Goal: Transaction & Acquisition: Download file/media

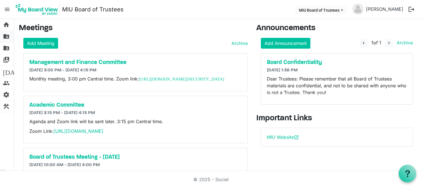
click at [7, 37] on span "folder_shared" at bounding box center [6, 36] width 7 height 11
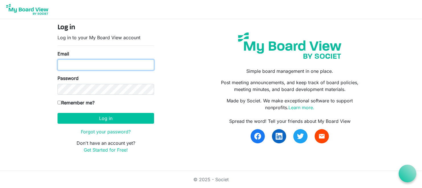
click at [65, 64] on input "Email" at bounding box center [106, 65] width 97 height 11
type input "[EMAIL_ADDRESS][DOMAIN_NAME]"
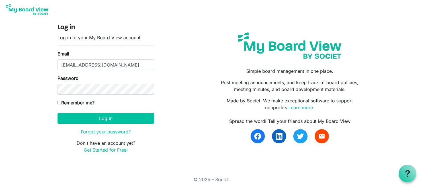
click at [59, 102] on input "Remember me?" at bounding box center [60, 103] width 4 height 4
checkbox input "true"
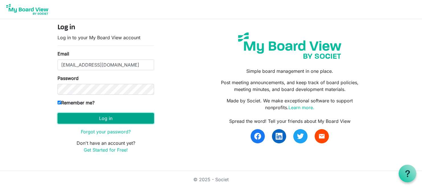
click at [94, 121] on button "Log in" at bounding box center [106, 118] width 97 height 11
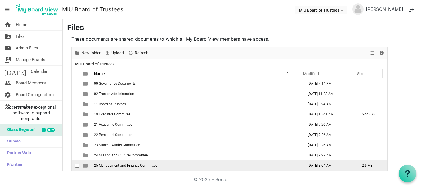
click at [115, 167] on span "25 Management and Finance Committee" at bounding box center [125, 166] width 63 height 4
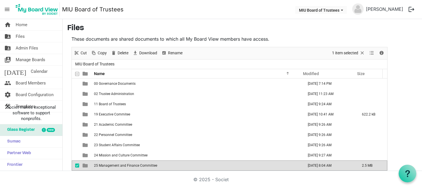
click at [115, 167] on span "25 Management and Finance Committee" at bounding box center [125, 166] width 63 height 4
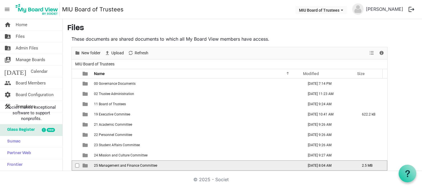
click at [115, 167] on span "25 Management and Finance Committee" at bounding box center [125, 166] width 63 height 4
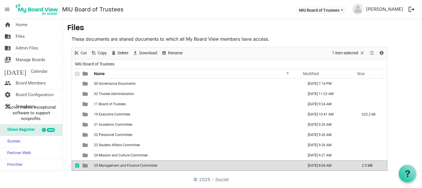
click at [115, 167] on span "25 Management and Finance Committee" at bounding box center [125, 166] width 63 height 4
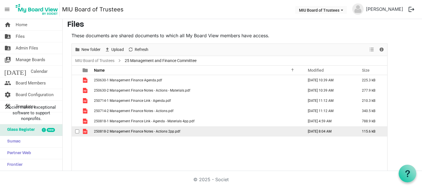
click at [127, 131] on span "250818-2 Management Finance Notes - Actions 2pp.pdf" at bounding box center [137, 132] width 86 height 4
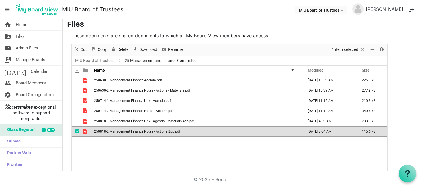
click at [127, 131] on span "250818-2 Management Finance Notes - Actions 2pp.pdf" at bounding box center [137, 132] width 86 height 4
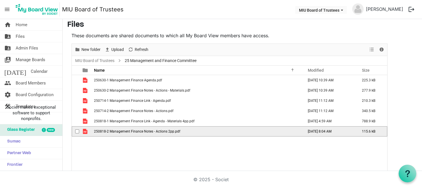
click at [127, 131] on span "250818-2 Management Finance Notes - Actions 2pp.pdf" at bounding box center [137, 132] width 86 height 4
